Goal: Transaction & Acquisition: Purchase product/service

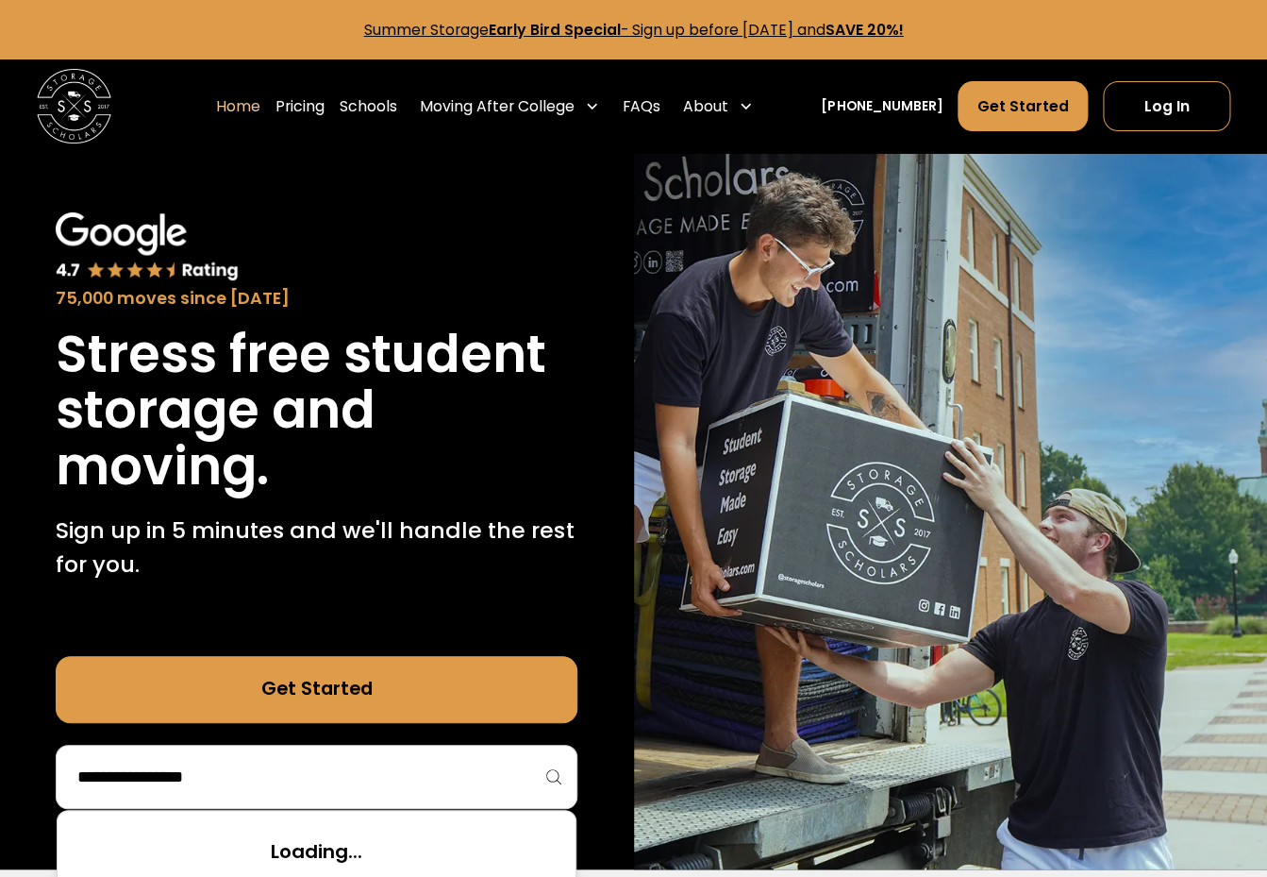
click at [393, 783] on input "search" at bounding box center [316, 777] width 482 height 32
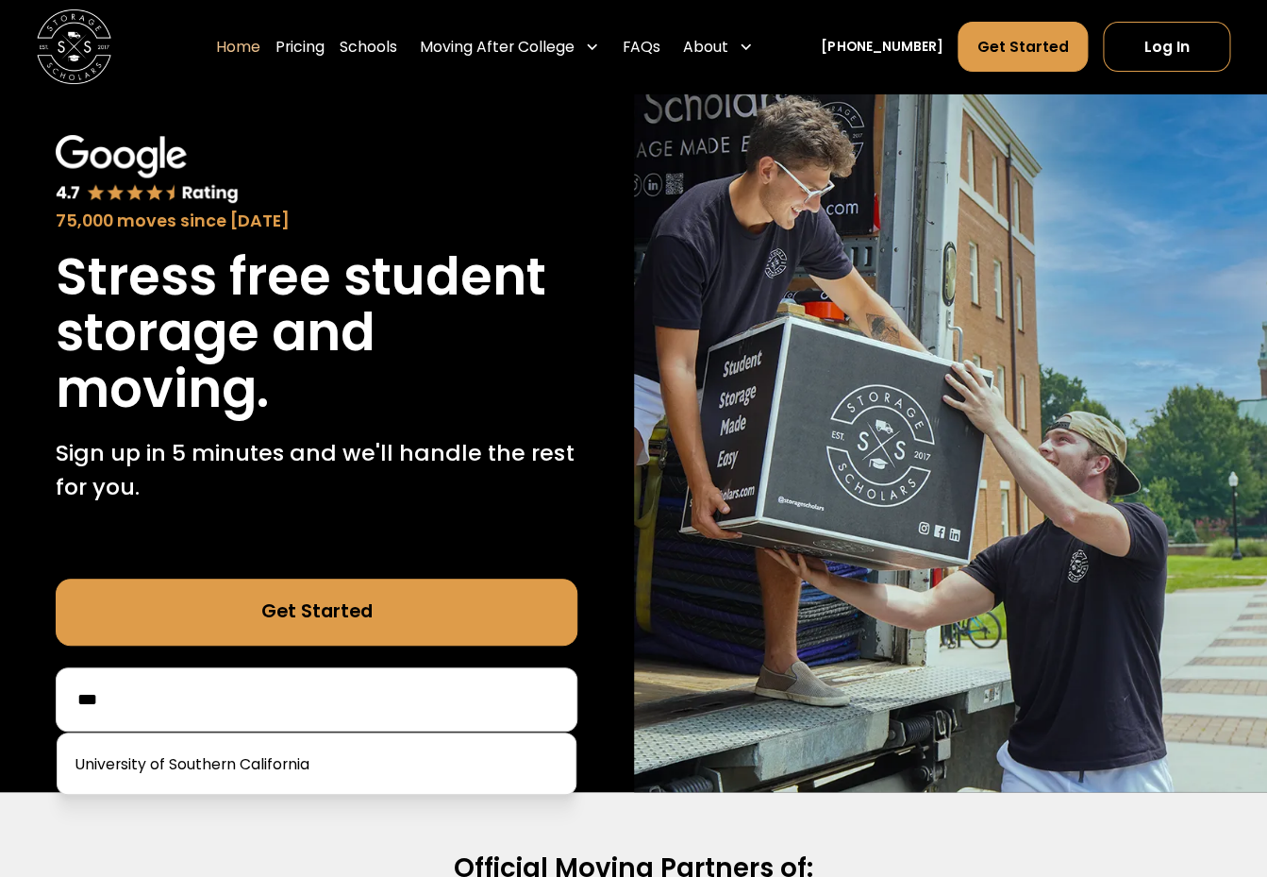
scroll to position [88, 0]
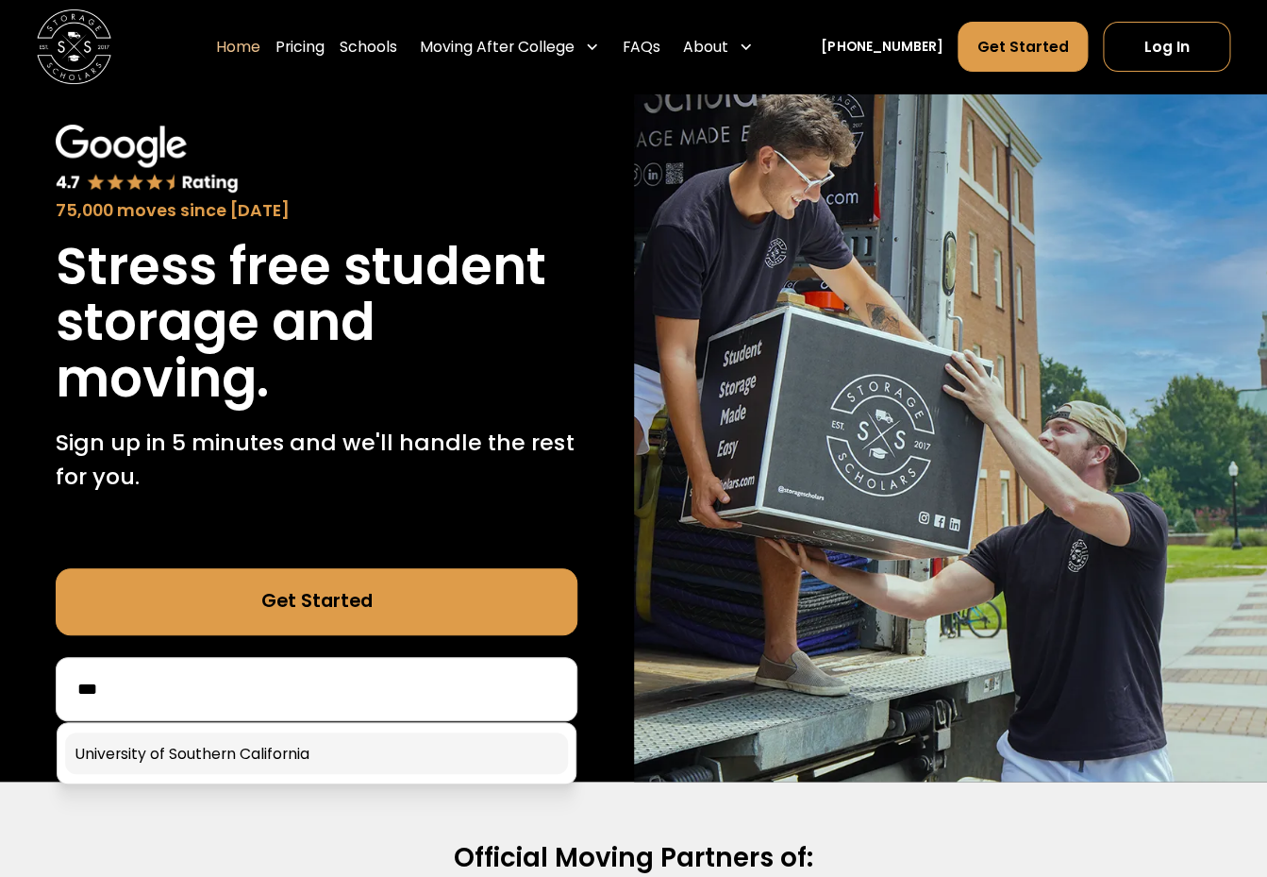
type input "***"
click at [303, 743] on link at bounding box center [316, 753] width 503 height 42
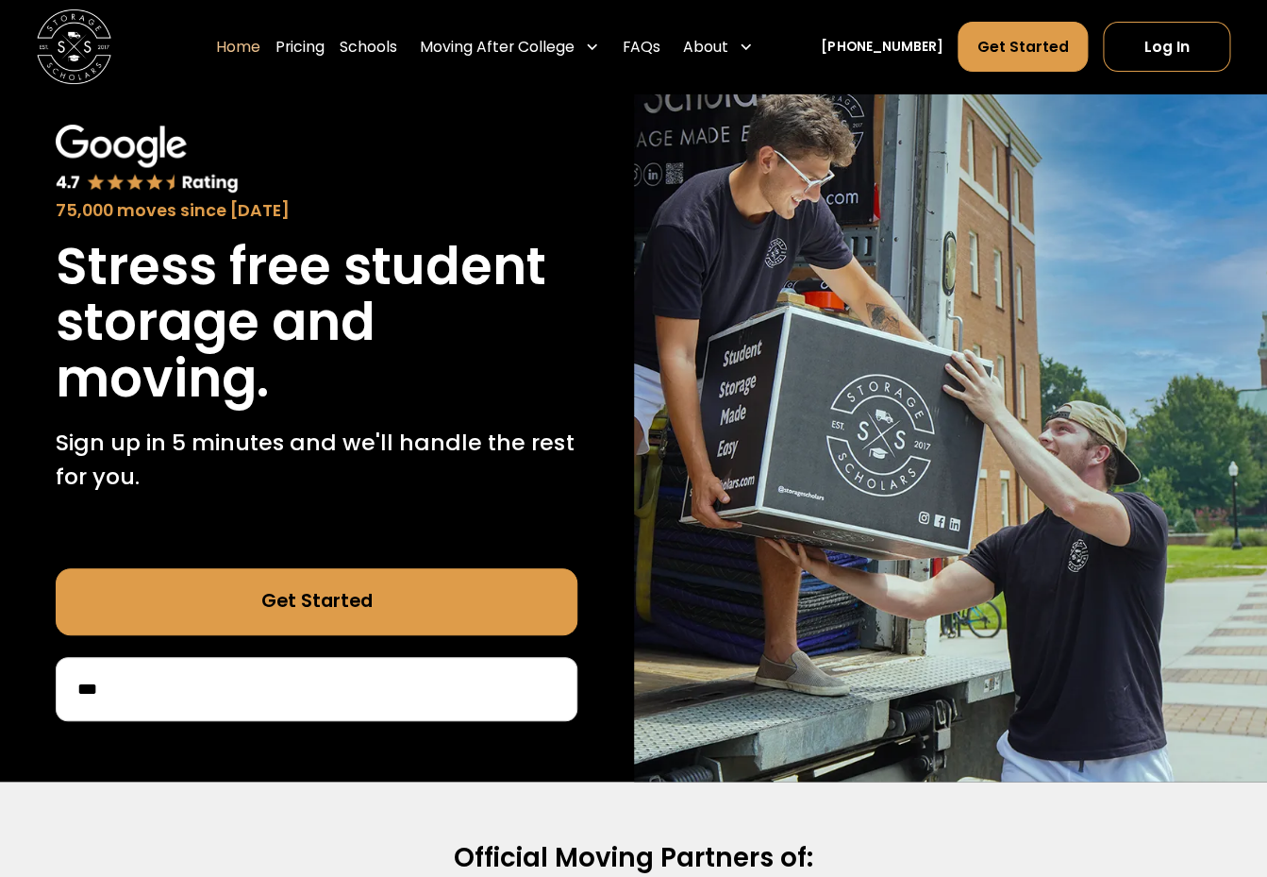
click at [282, 695] on input "***" at bounding box center [316, 689] width 482 height 32
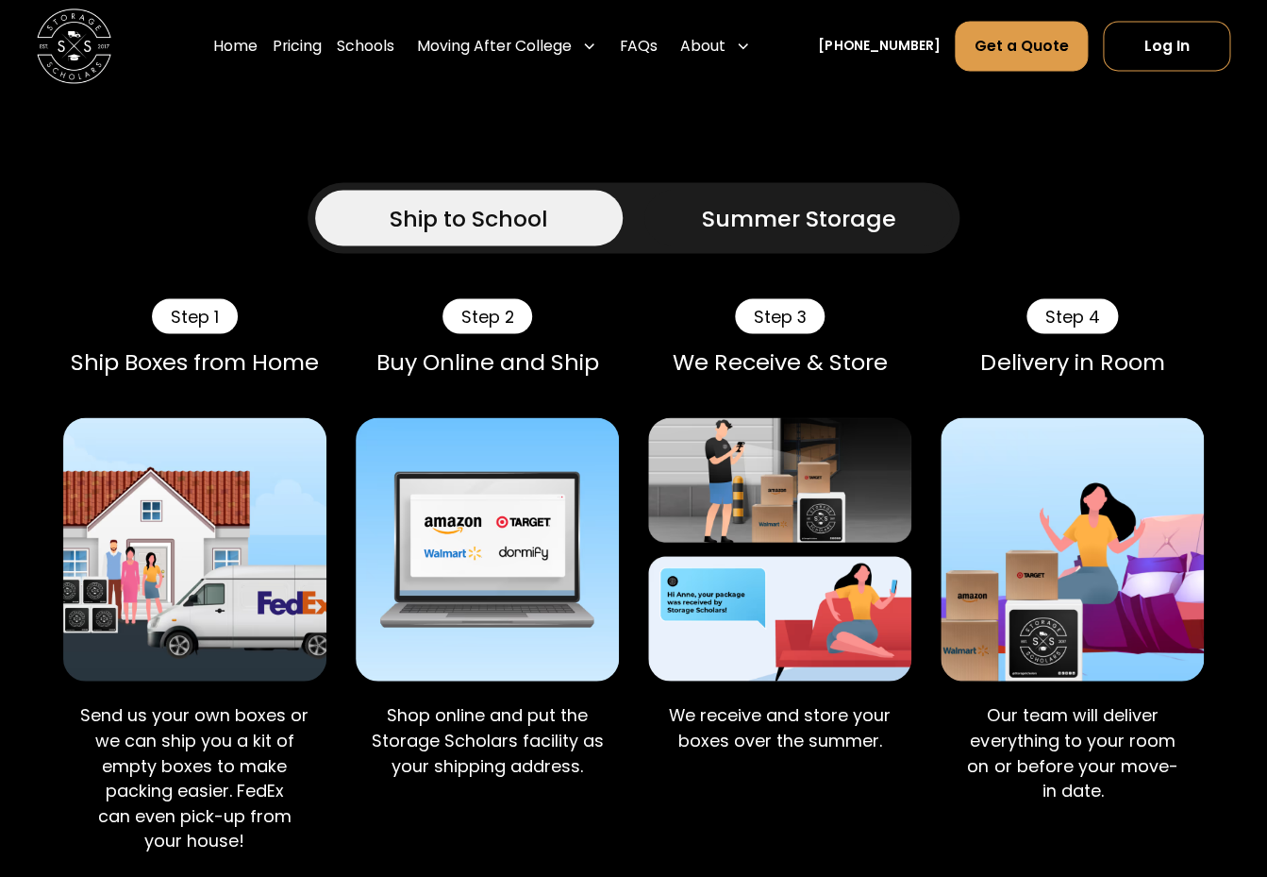
scroll to position [1050, 0]
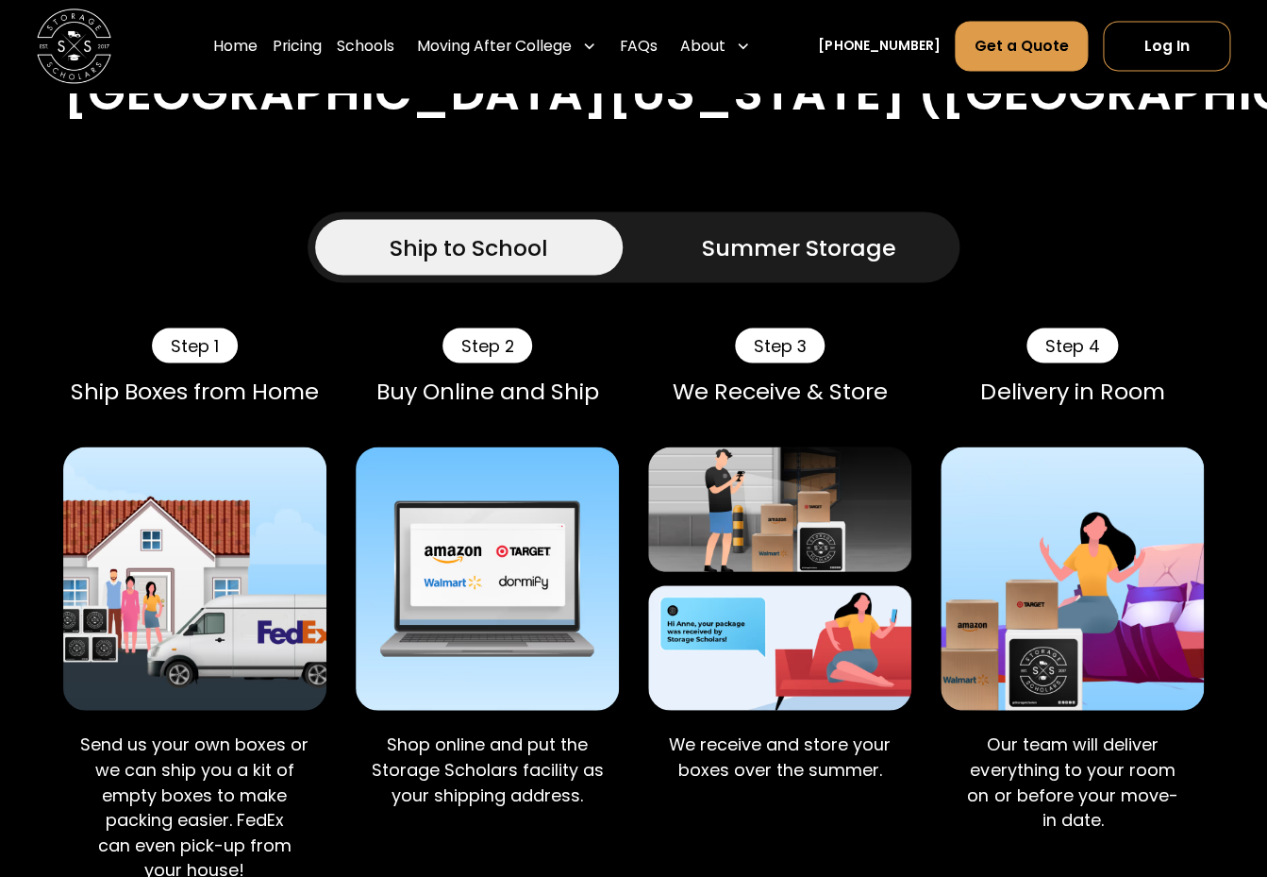
click at [775, 217] on div "Ship to School Summer Storage" at bounding box center [634, 246] width 652 height 71
click at [741, 238] on div "Summer Storage" at bounding box center [798, 247] width 194 height 34
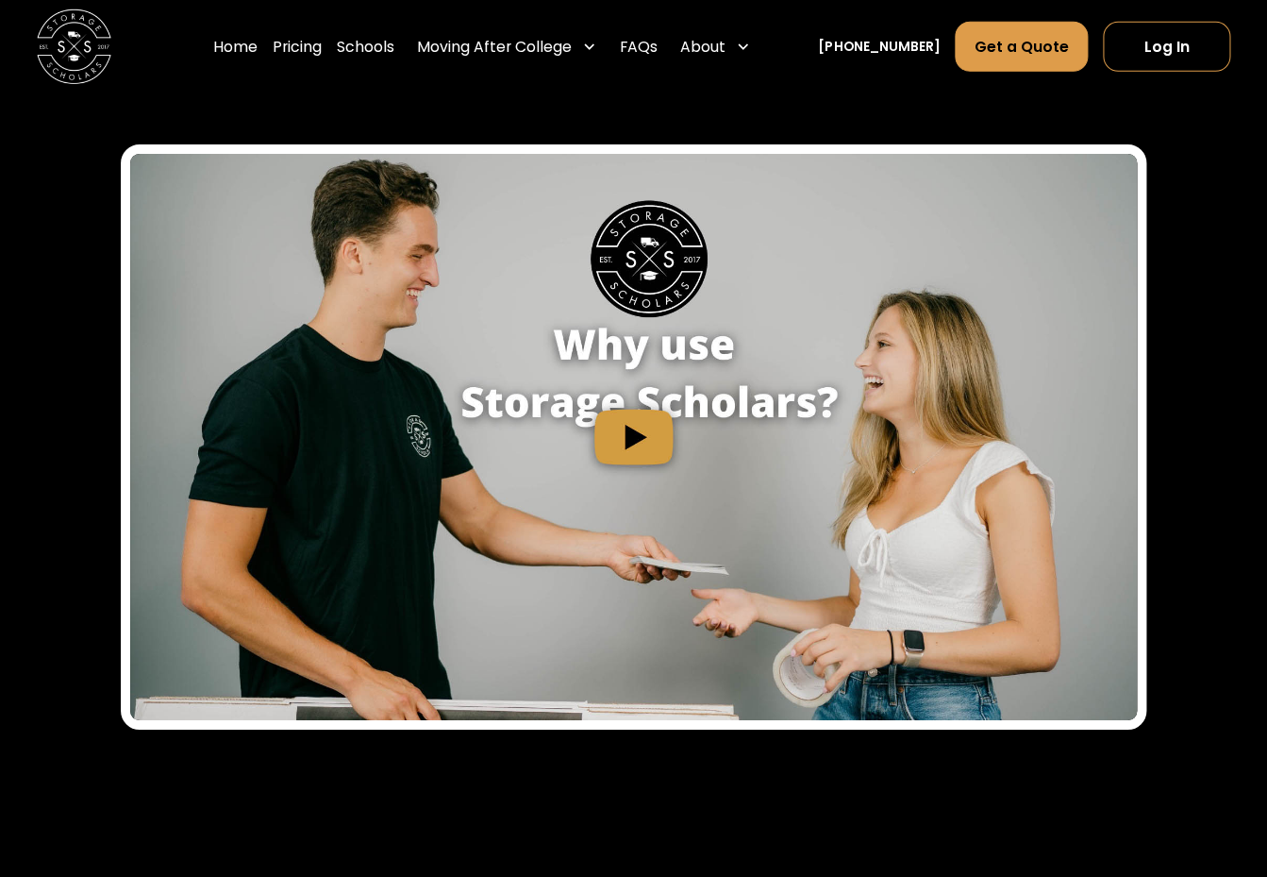
scroll to position [2076, 0]
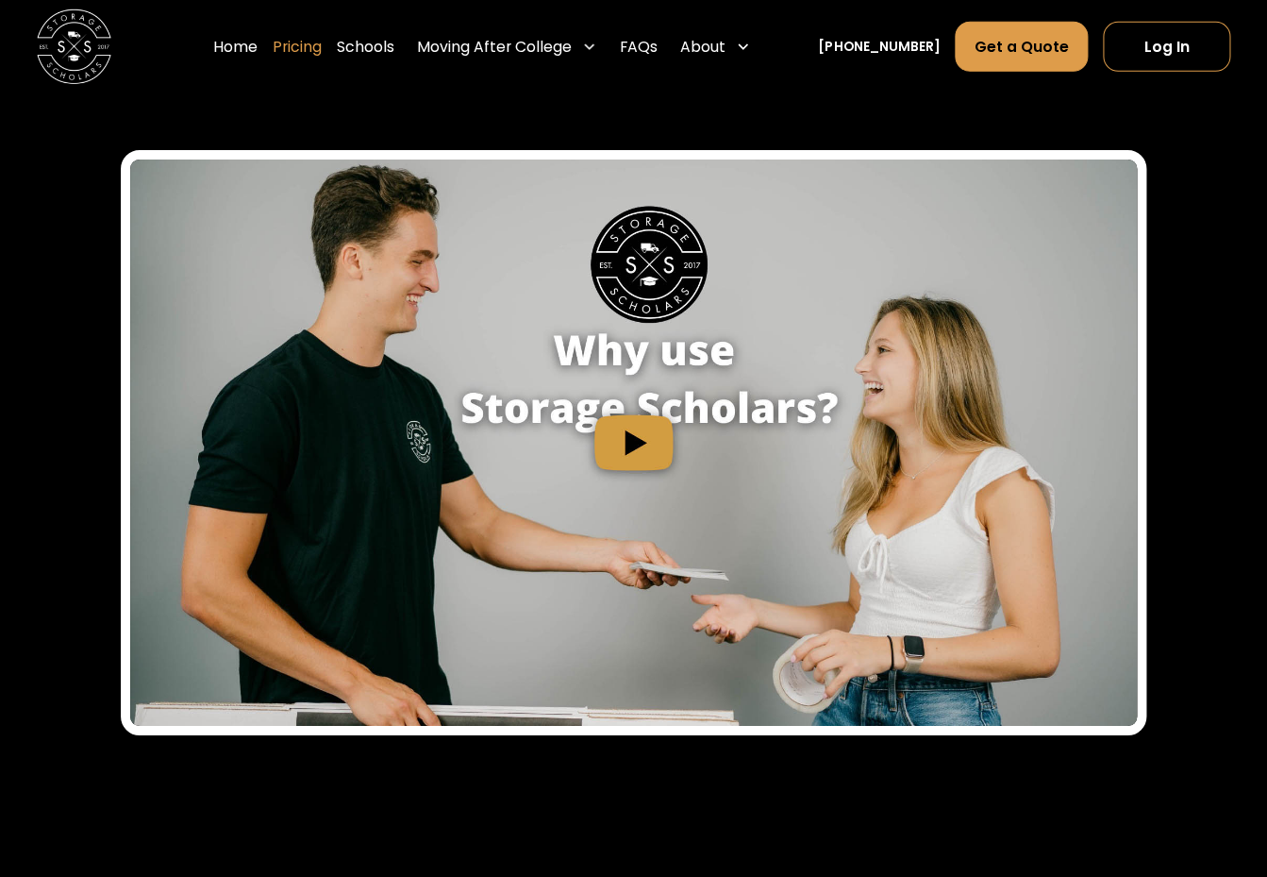
click at [322, 48] on link "Pricing" at bounding box center [297, 47] width 49 height 52
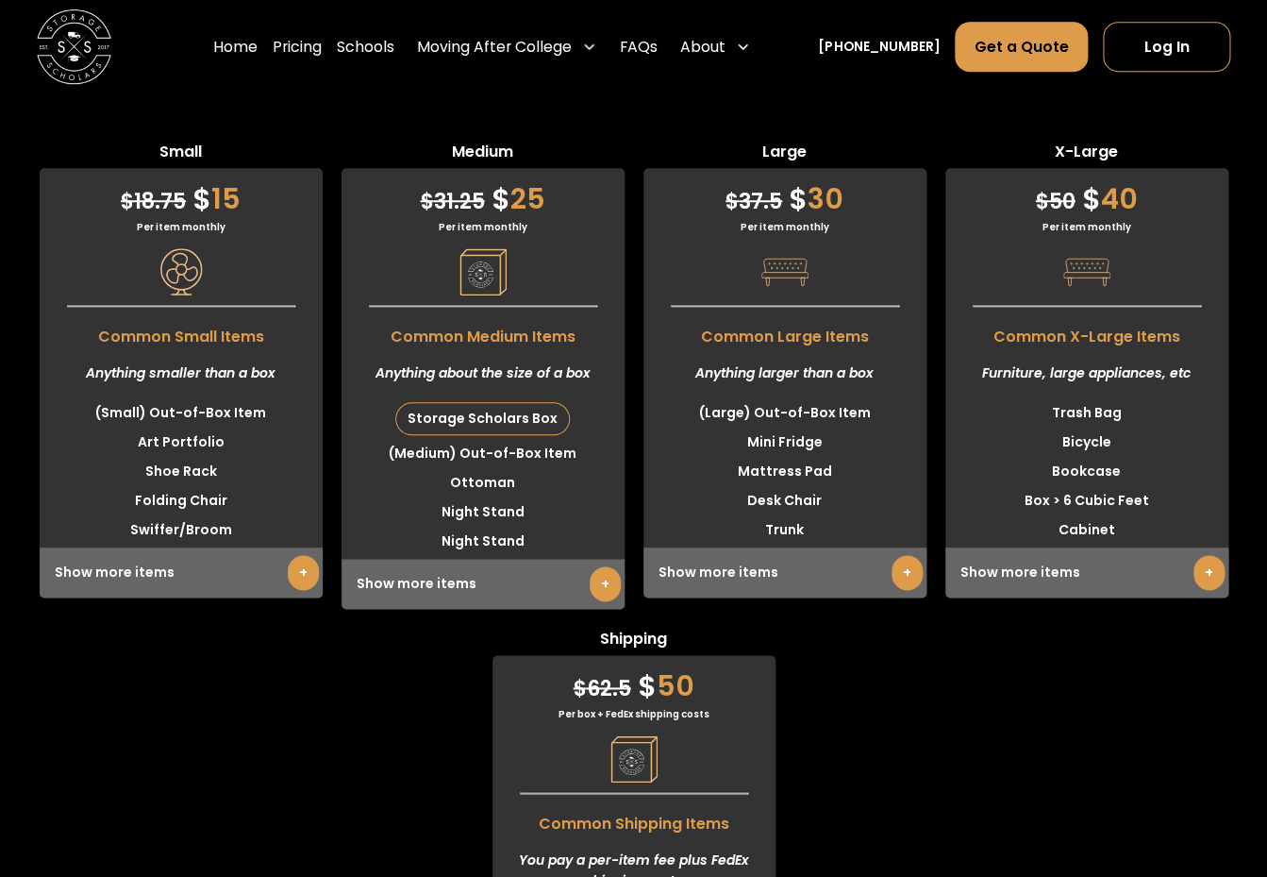
scroll to position [5467, 0]
